Goal: Task Accomplishment & Management: Use online tool/utility

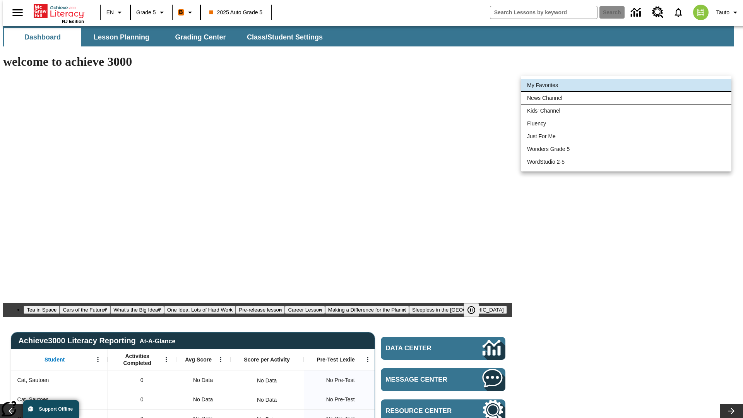
click at [626, 98] on li "News Channel" at bounding box center [626, 98] width 210 height 13
type input "120"
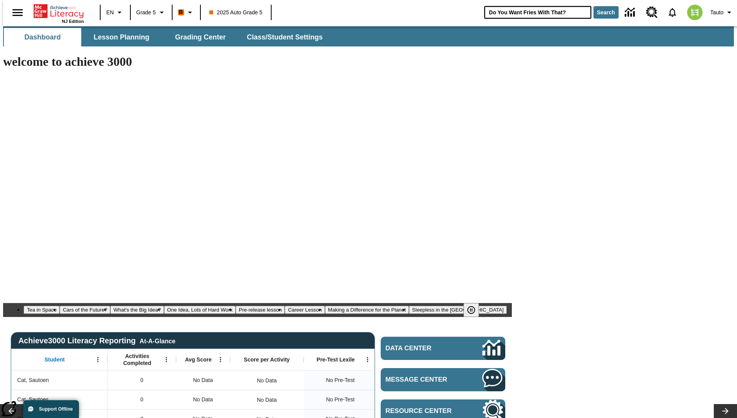
type input "Do You Want Fries With That?"
click at [601, 12] on button "Search" at bounding box center [605, 12] width 25 height 12
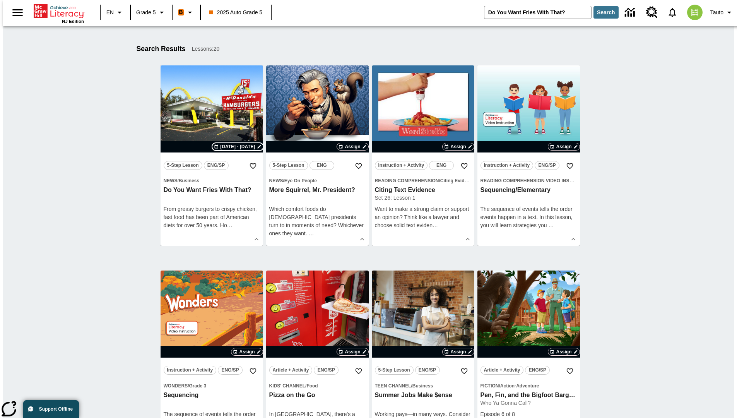
click at [238, 147] on span "[DATE] - [DATE]" at bounding box center [237, 146] width 35 height 7
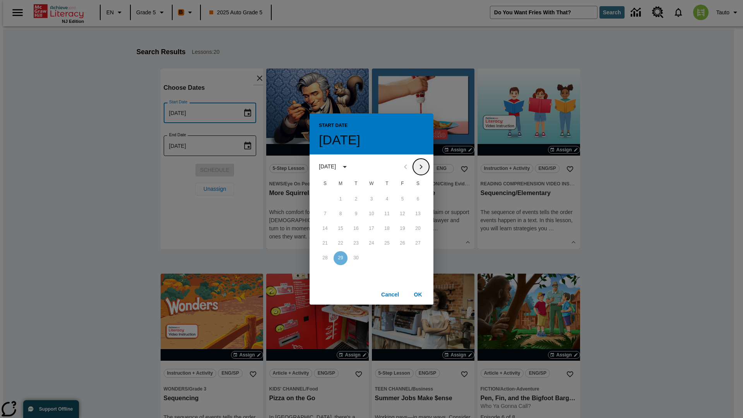
click at [421, 166] on icon "Next month" at bounding box center [420, 166] width 9 height 9
click at [387, 213] on button "9" at bounding box center [387, 214] width 14 height 14
click at [418, 294] on button "OK" at bounding box center [417, 294] width 25 height 14
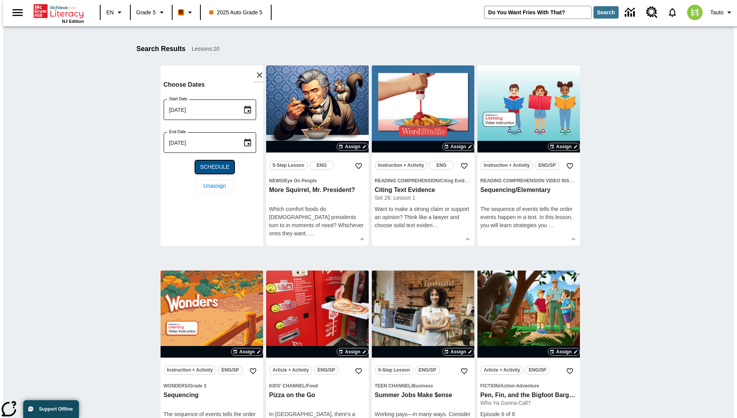
click at [212, 167] on span "Schedule" at bounding box center [214, 167] width 29 height 8
